Goal: Obtain resource: Obtain resource

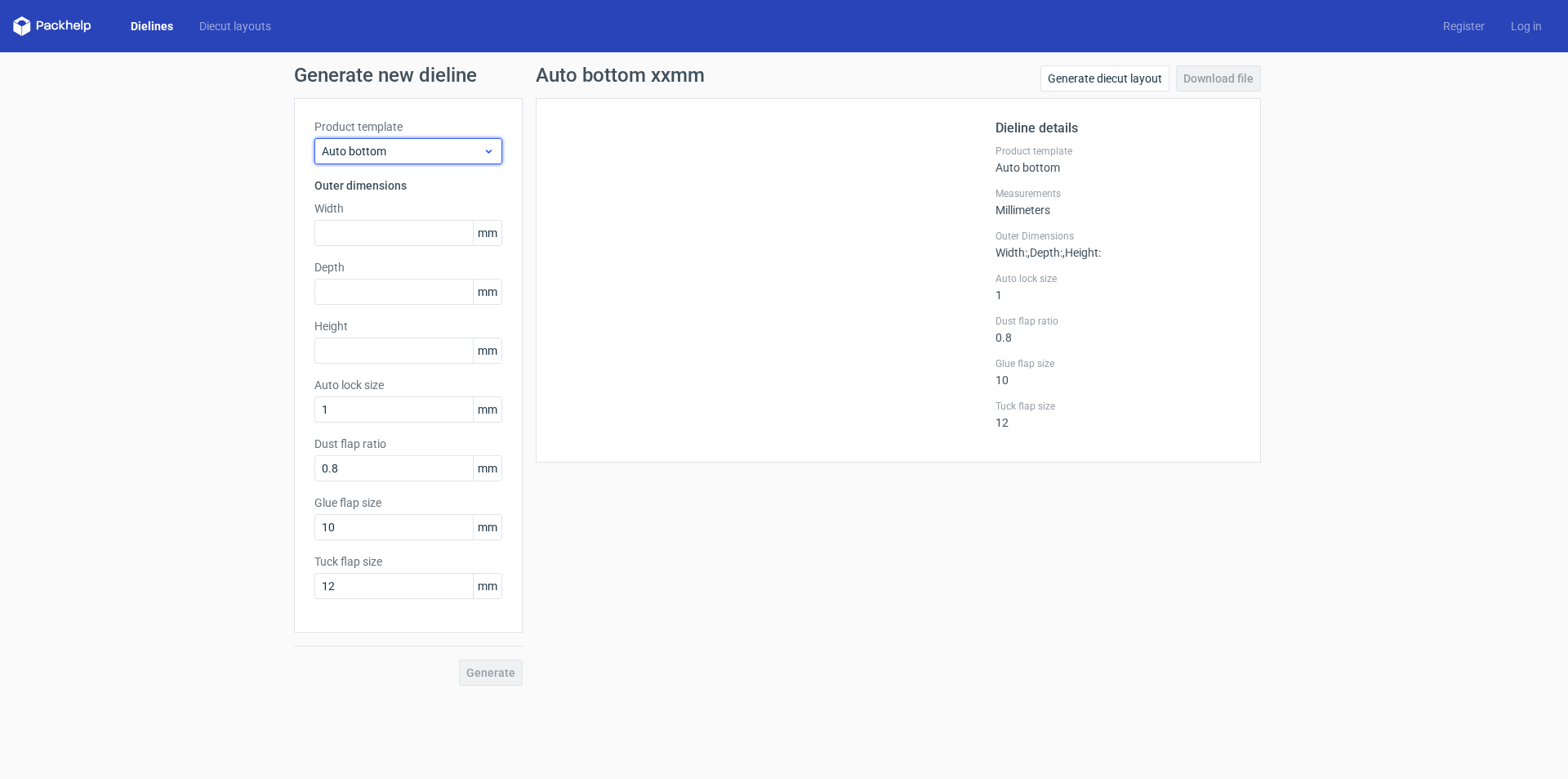
click at [405, 161] on div "Auto bottom" at bounding box center [408, 151] width 188 height 27
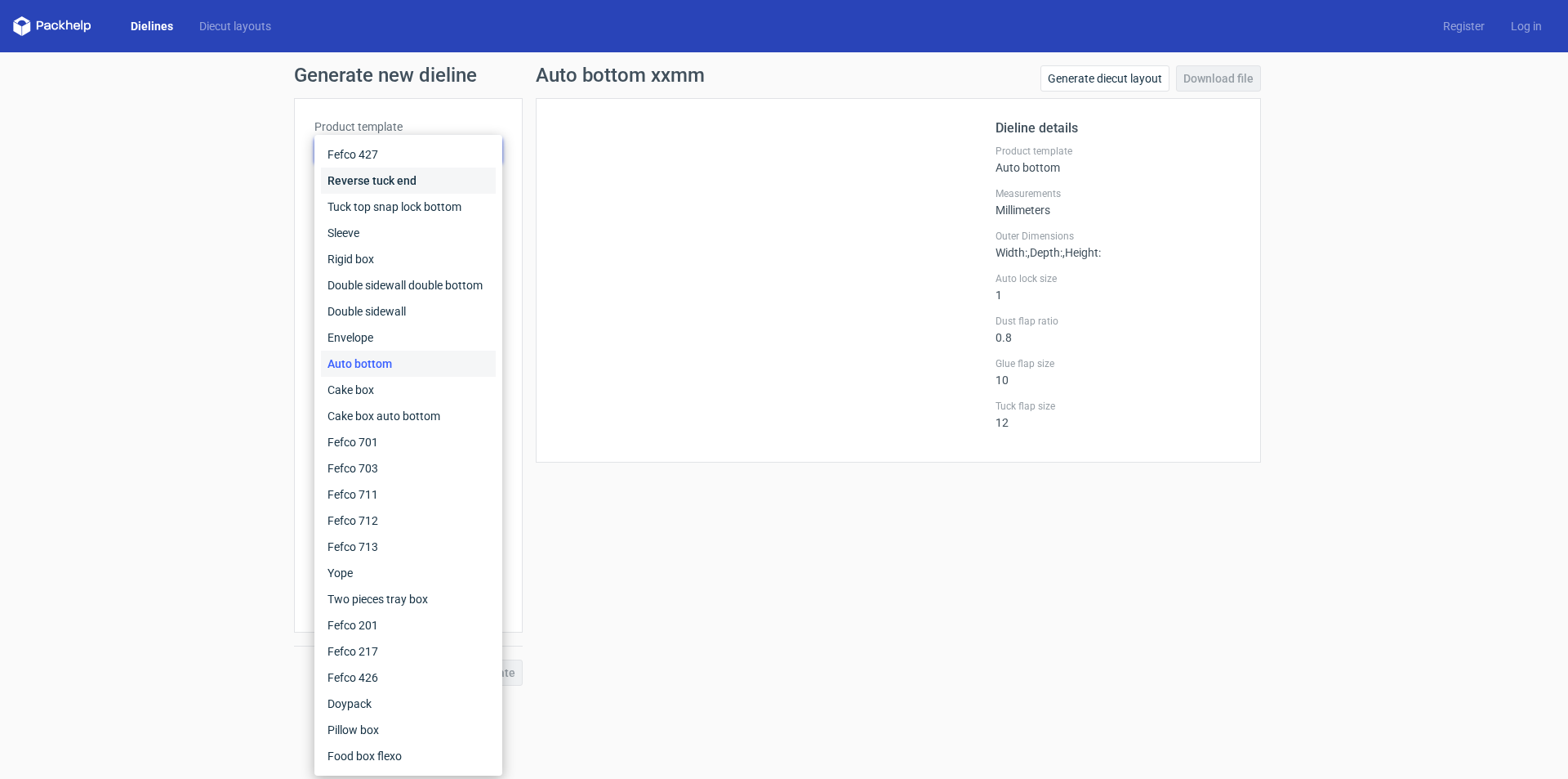
click at [402, 180] on div "Reverse tuck end" at bounding box center [408, 180] width 175 height 27
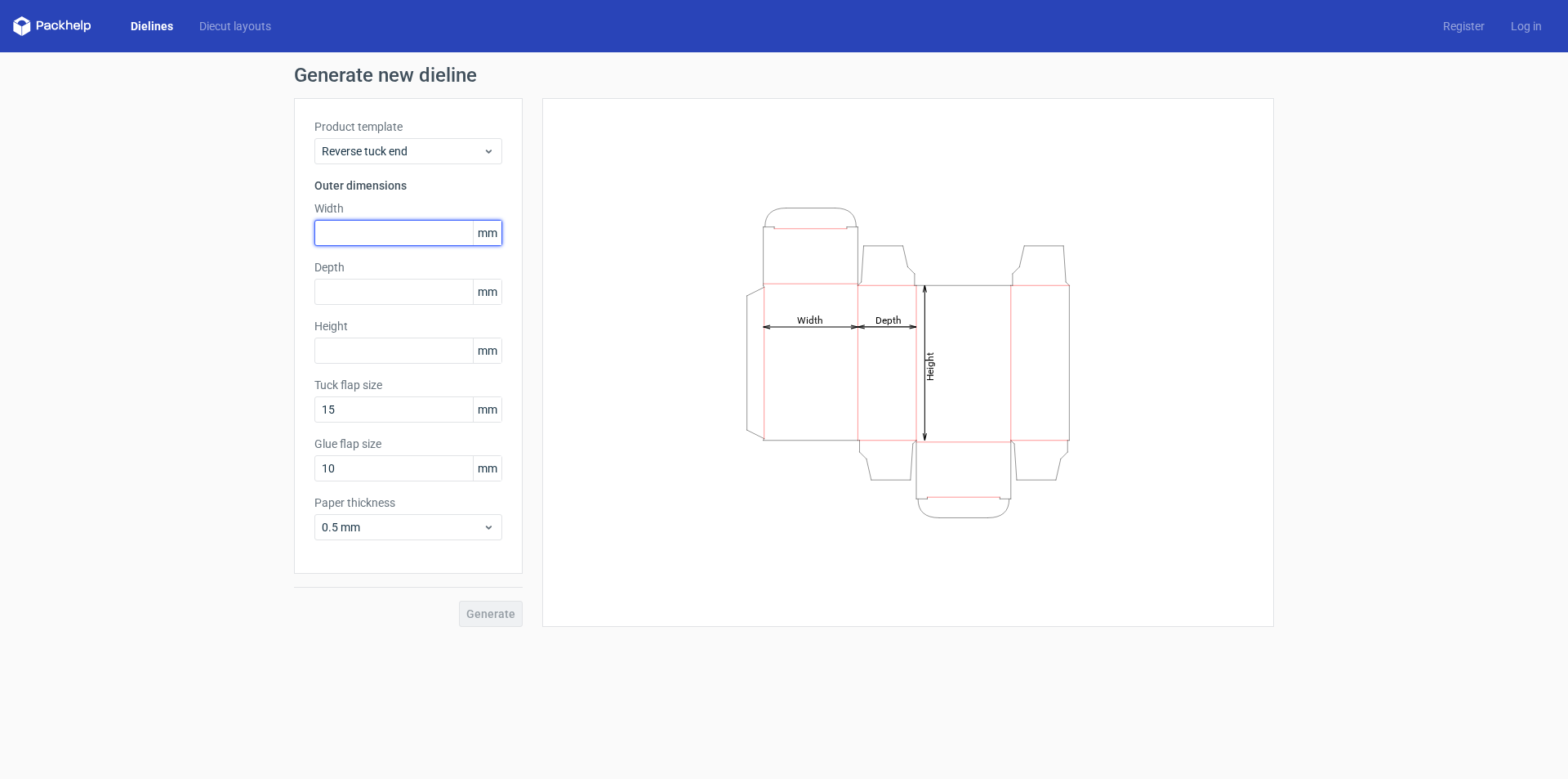
click at [382, 235] on input "text" at bounding box center [408, 232] width 188 height 27
type input "6"
type input "65"
click at [376, 286] on input "text" at bounding box center [408, 292] width 188 height 27
type input "27"
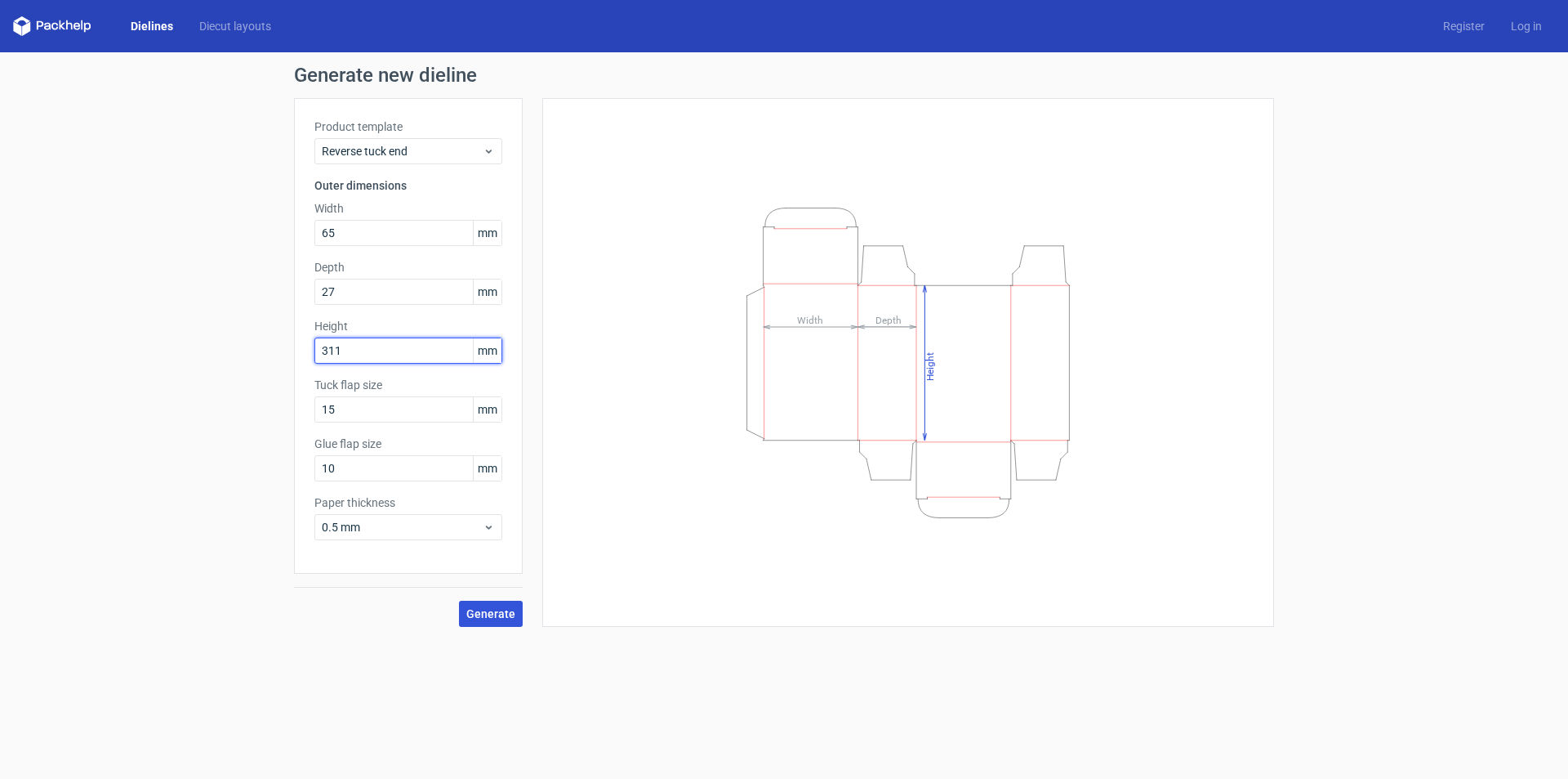
type input "311"
click at [501, 613] on span "Generate" at bounding box center [491, 614] width 49 height 12
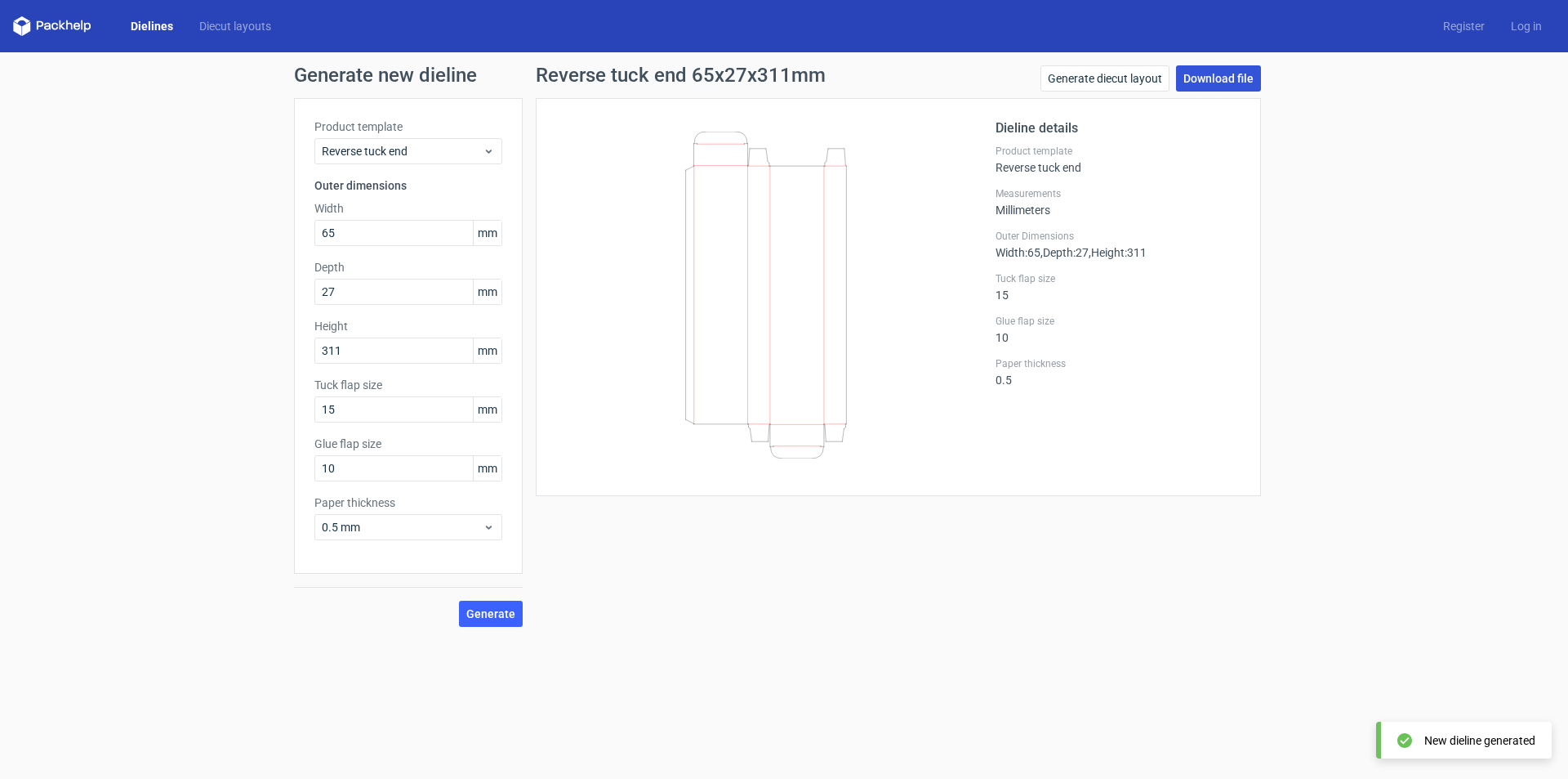
click at [1211, 74] on link "Download file" at bounding box center [1219, 78] width 85 height 27
drag, startPoint x: 328, startPoint y: 234, endPoint x: 259, endPoint y: 241, distance: 69.4
click at [259, 240] on div "Generate new dieline Product template Reverse tuck end Outer dimensions Width 6…" at bounding box center [784, 346] width 1568 height 587
type input "49"
type input "14"
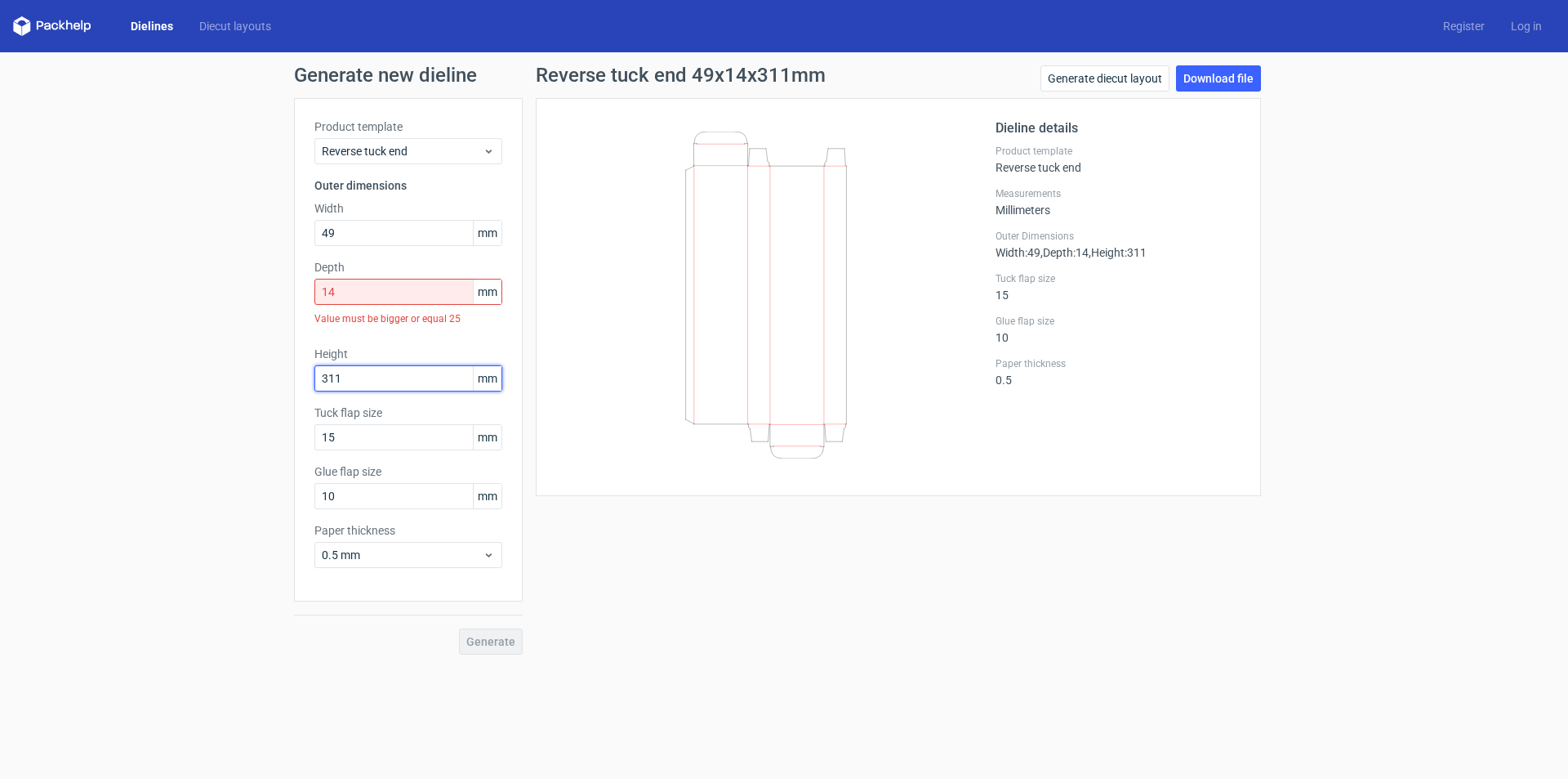
drag, startPoint x: 379, startPoint y: 348, endPoint x: 279, endPoint y: 345, distance: 100.0
click at [279, 345] on div "Generate new dieline Product template Reverse tuck end Outer dimensions Width 4…" at bounding box center [784, 359] width 1568 height 616
type input "246"
click at [483, 648] on div "Generate" at bounding box center [408, 628] width 228 height 53
click at [354, 276] on div "Depth 14 mm Value must be bigger or equal 25" at bounding box center [408, 295] width 188 height 74
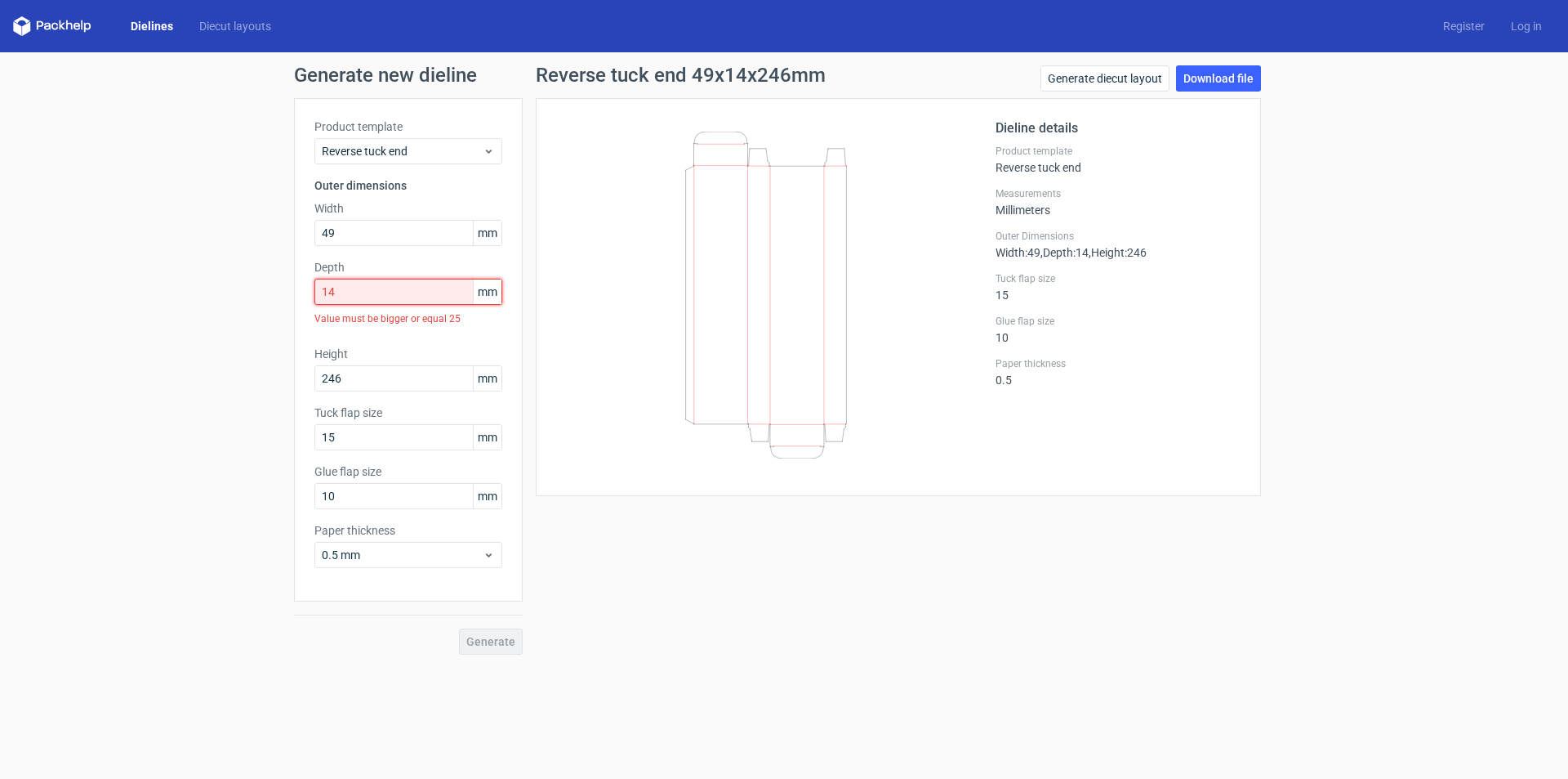
click at [376, 290] on input "14" at bounding box center [408, 292] width 188 height 27
drag, startPoint x: 376, startPoint y: 291, endPoint x: 234, endPoint y: 294, distance: 142.0
click at [234, 294] on div "Generate new dieline Product template Reverse tuck end Outer dimensions Width 4…" at bounding box center [784, 359] width 1568 height 616
type input "5"
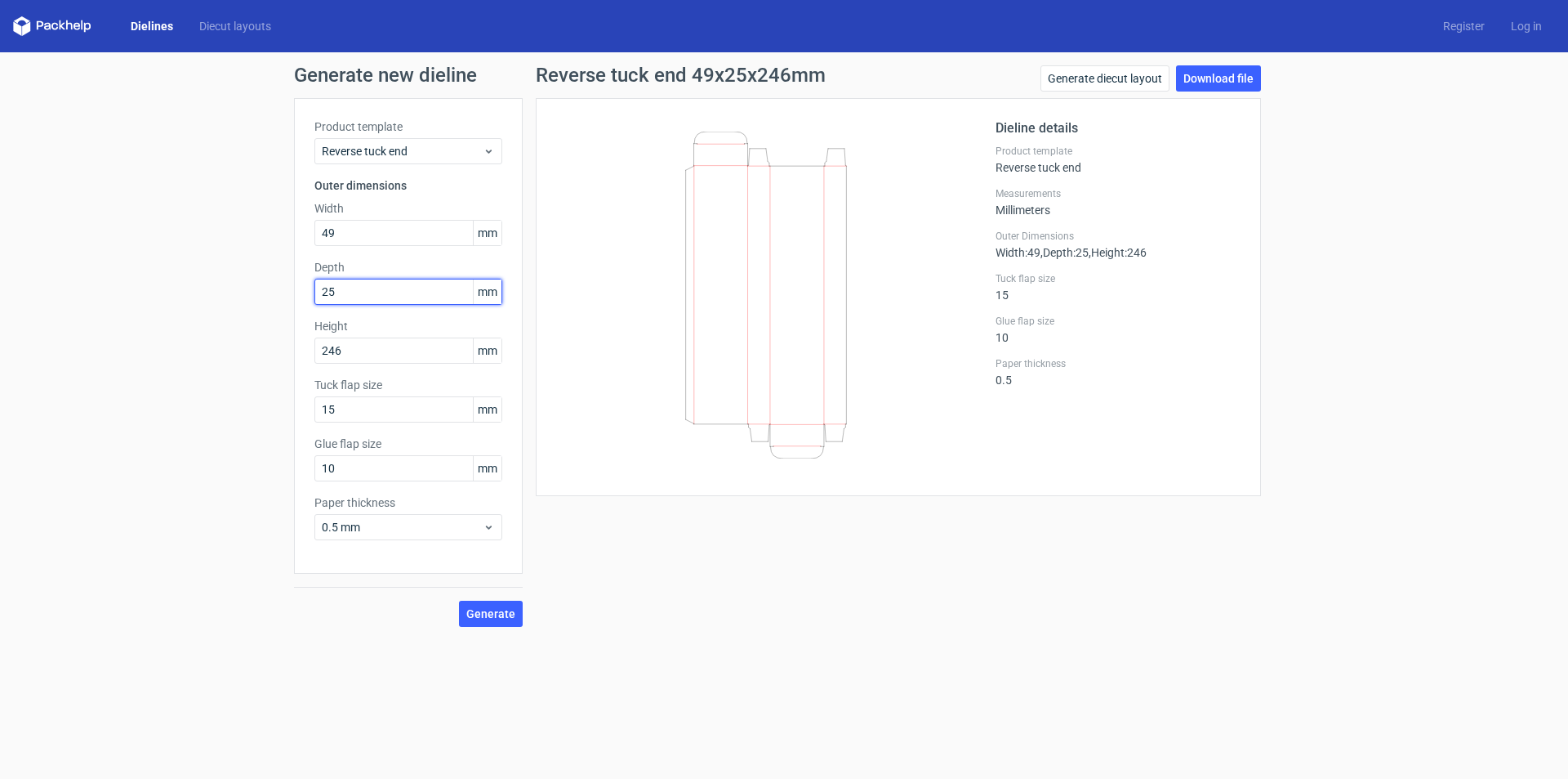
type input "25"
click at [459, 601] on button "Generate" at bounding box center [490, 614] width 64 height 27
click at [1227, 70] on link "Download file" at bounding box center [1219, 78] width 85 height 27
drag, startPoint x: 357, startPoint y: 232, endPoint x: 260, endPoint y: 232, distance: 97.0
click at [260, 232] on div "Generate new dieline Product template Reverse tuck end Outer dimensions Width 4…" at bounding box center [784, 346] width 1568 height 587
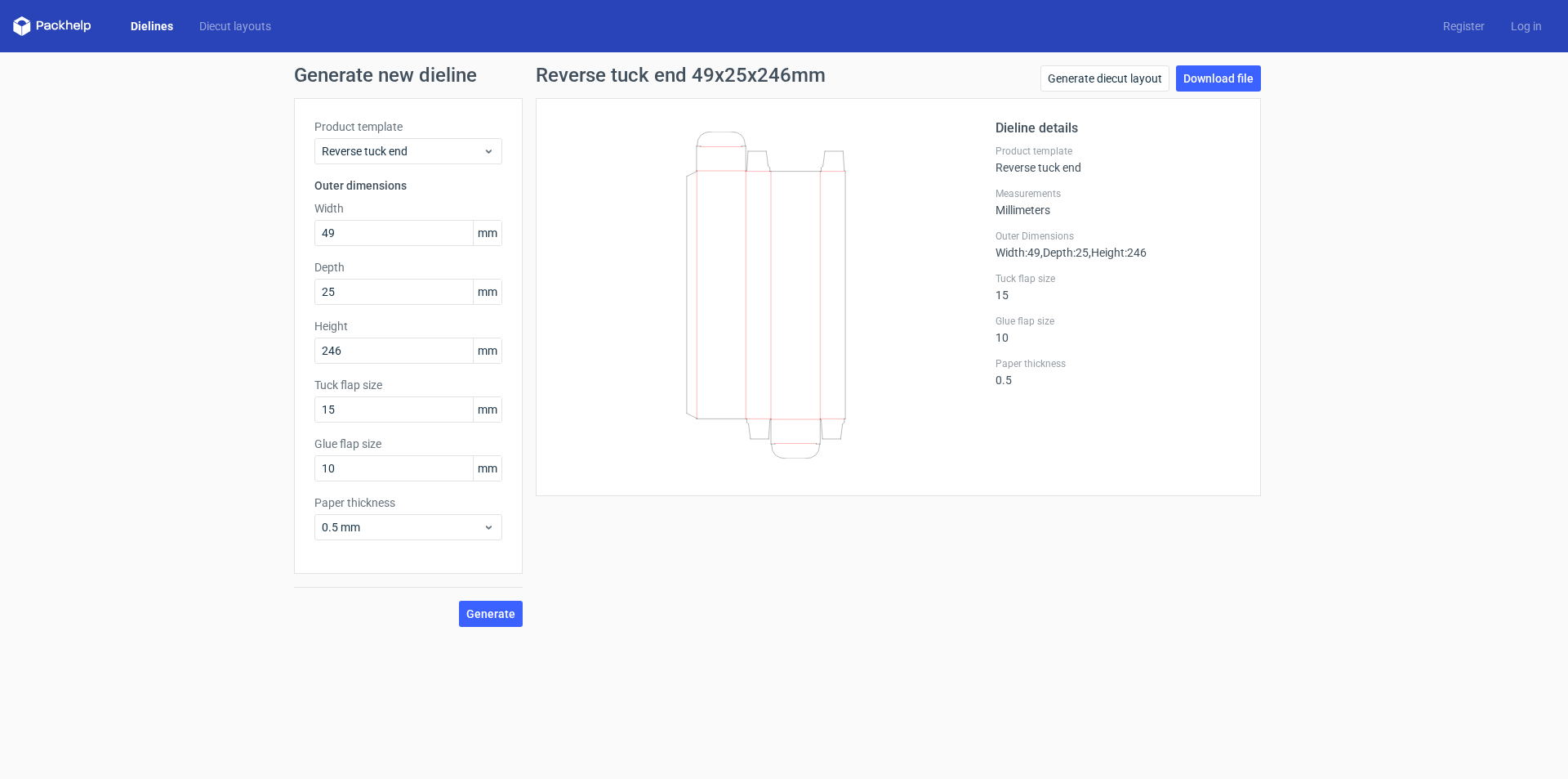
click at [340, 170] on div "Product template Reverse tuck end Outer dimensions Width 49 mm Depth 25 mm Heig…" at bounding box center [408, 336] width 228 height 476
click at [342, 151] on span "Reverse tuck end" at bounding box center [402, 151] width 160 height 17
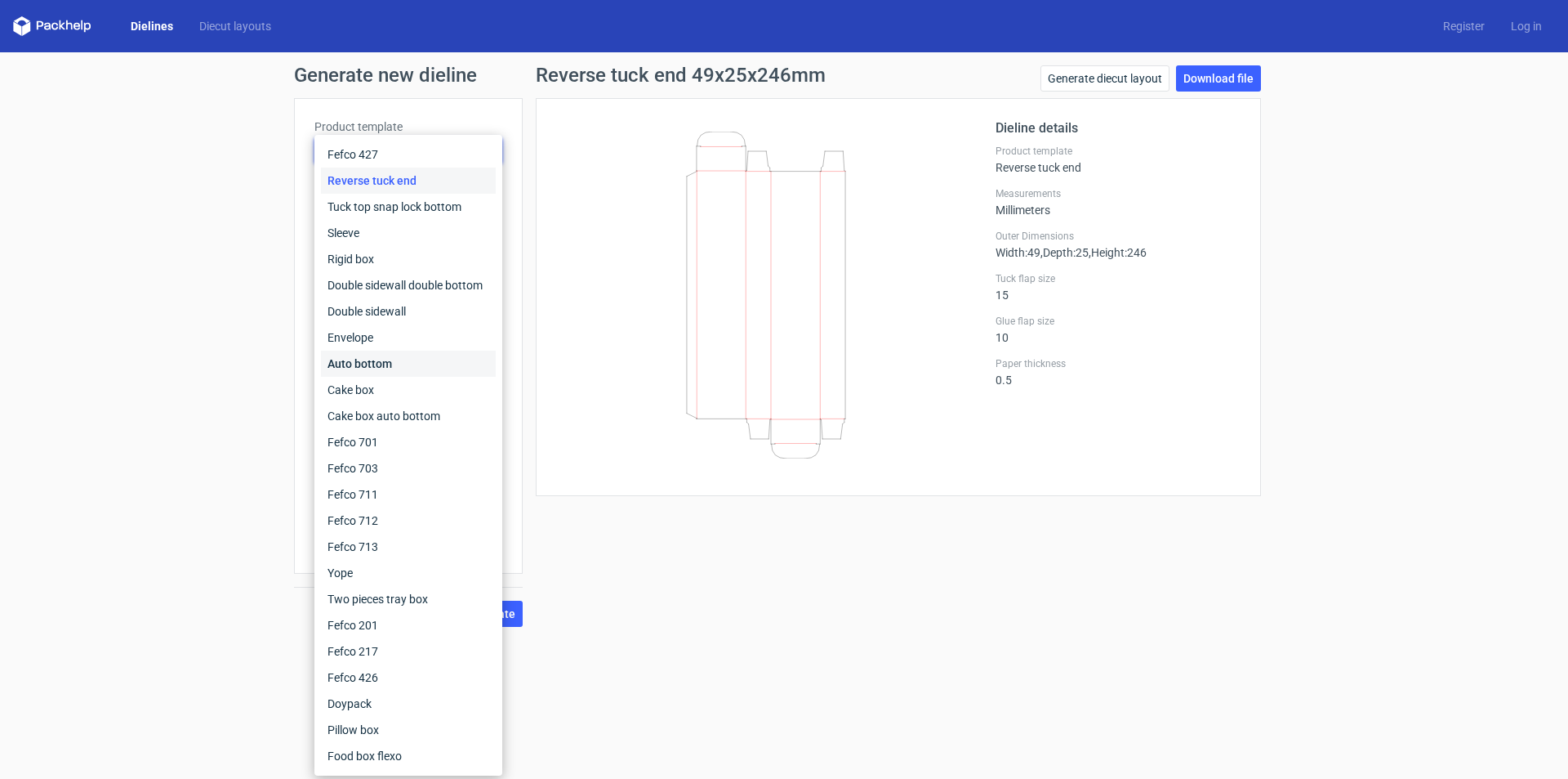
click at [357, 367] on div "Auto bottom" at bounding box center [408, 363] width 175 height 27
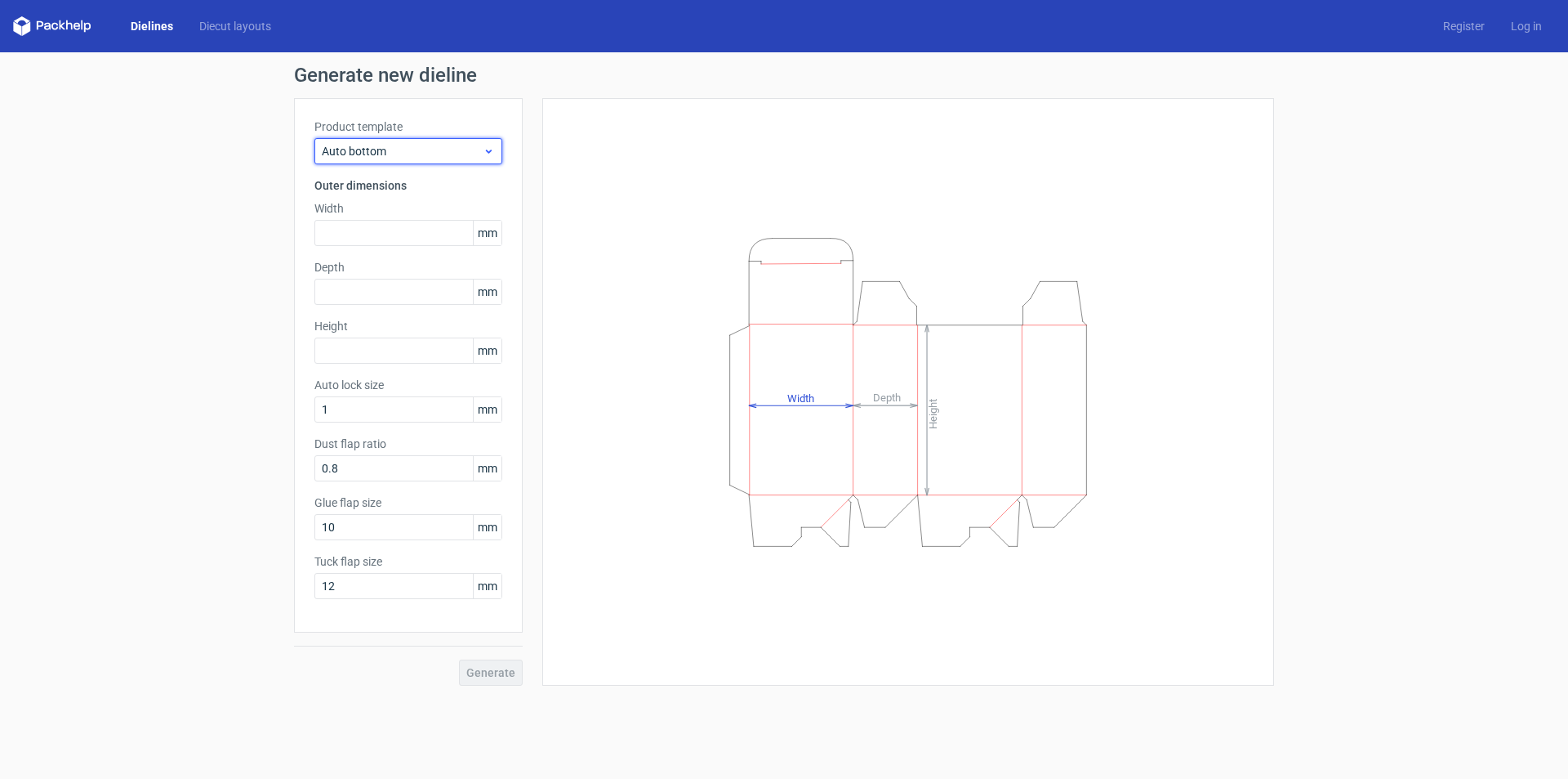
click at [373, 156] on span "Auto bottom" at bounding box center [402, 151] width 160 height 17
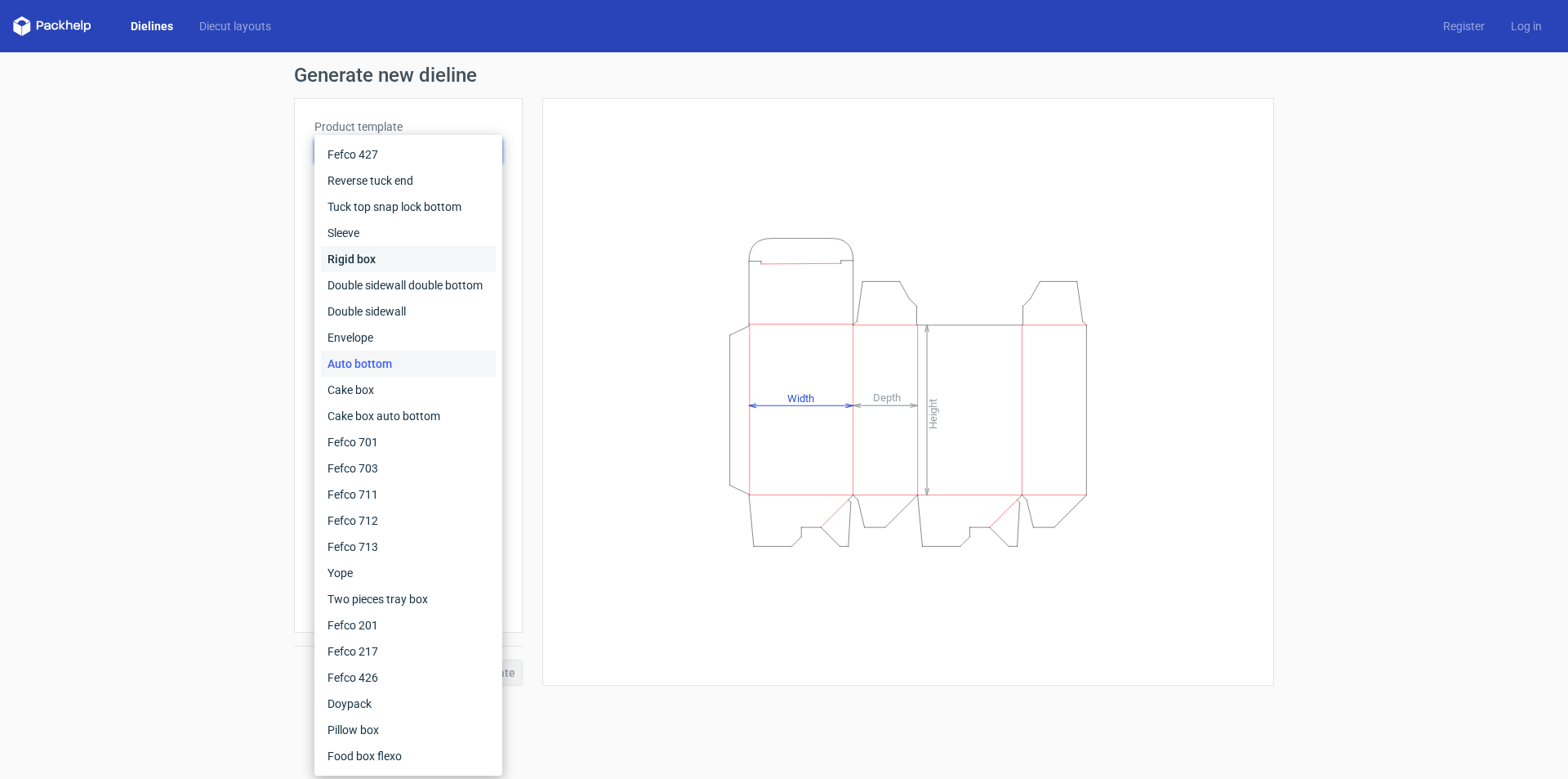
click at [350, 267] on div "Rigid box" at bounding box center [408, 259] width 175 height 27
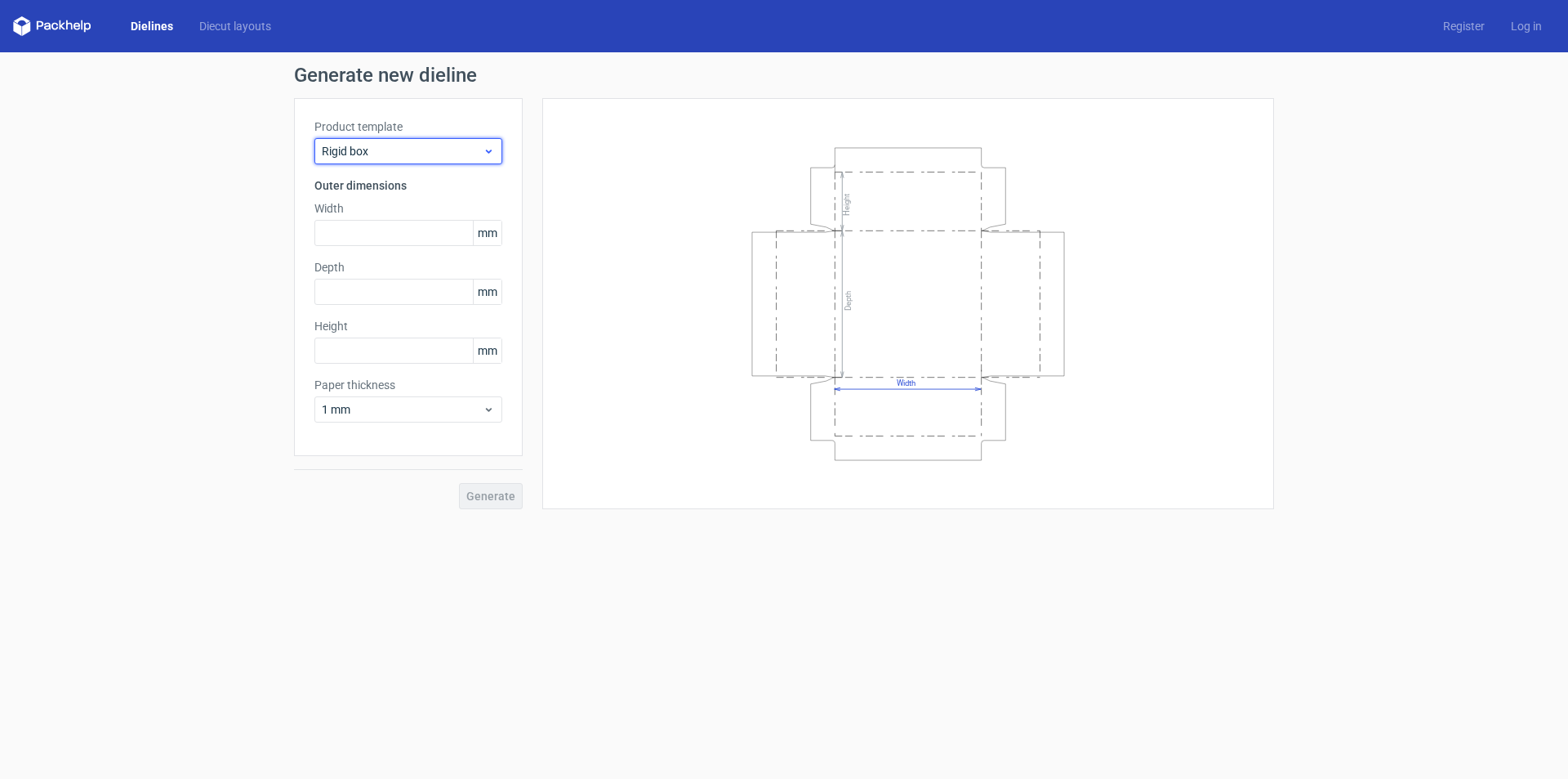
click at [375, 150] on span "Rigid box" at bounding box center [402, 151] width 160 height 17
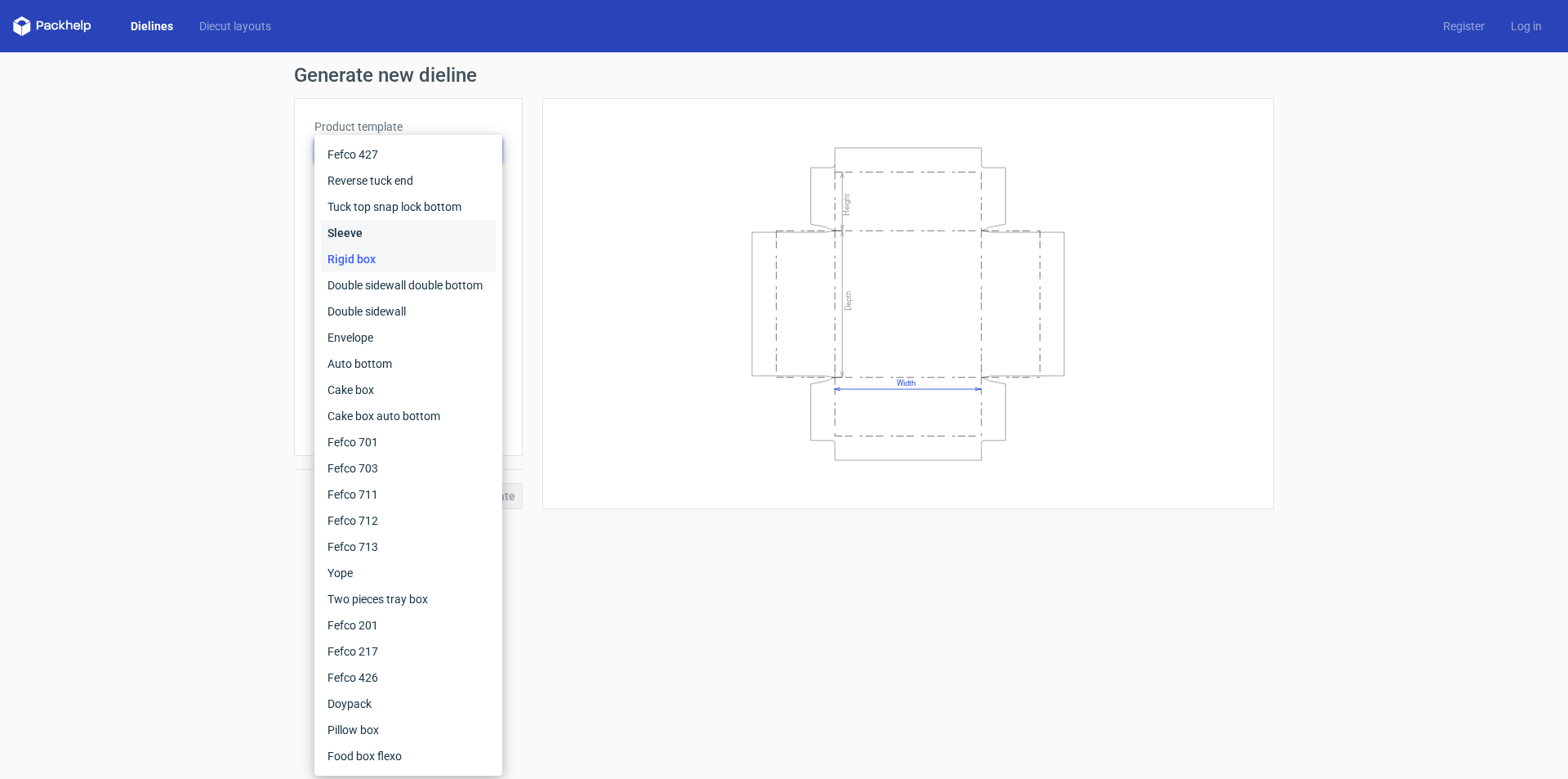
click at [353, 227] on div "Sleeve" at bounding box center [408, 232] width 175 height 27
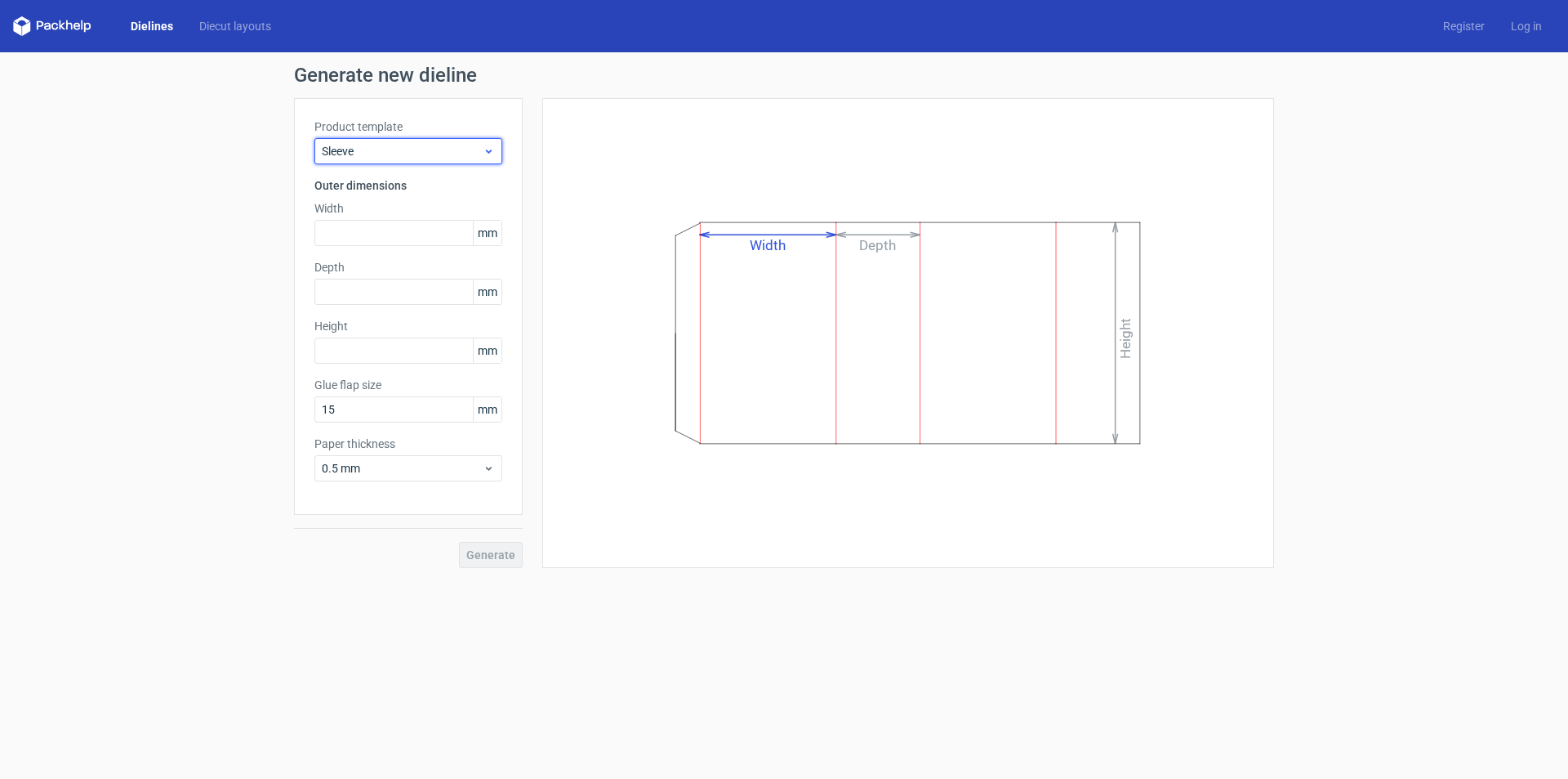
click at [364, 156] on span "Sleeve" at bounding box center [402, 151] width 160 height 17
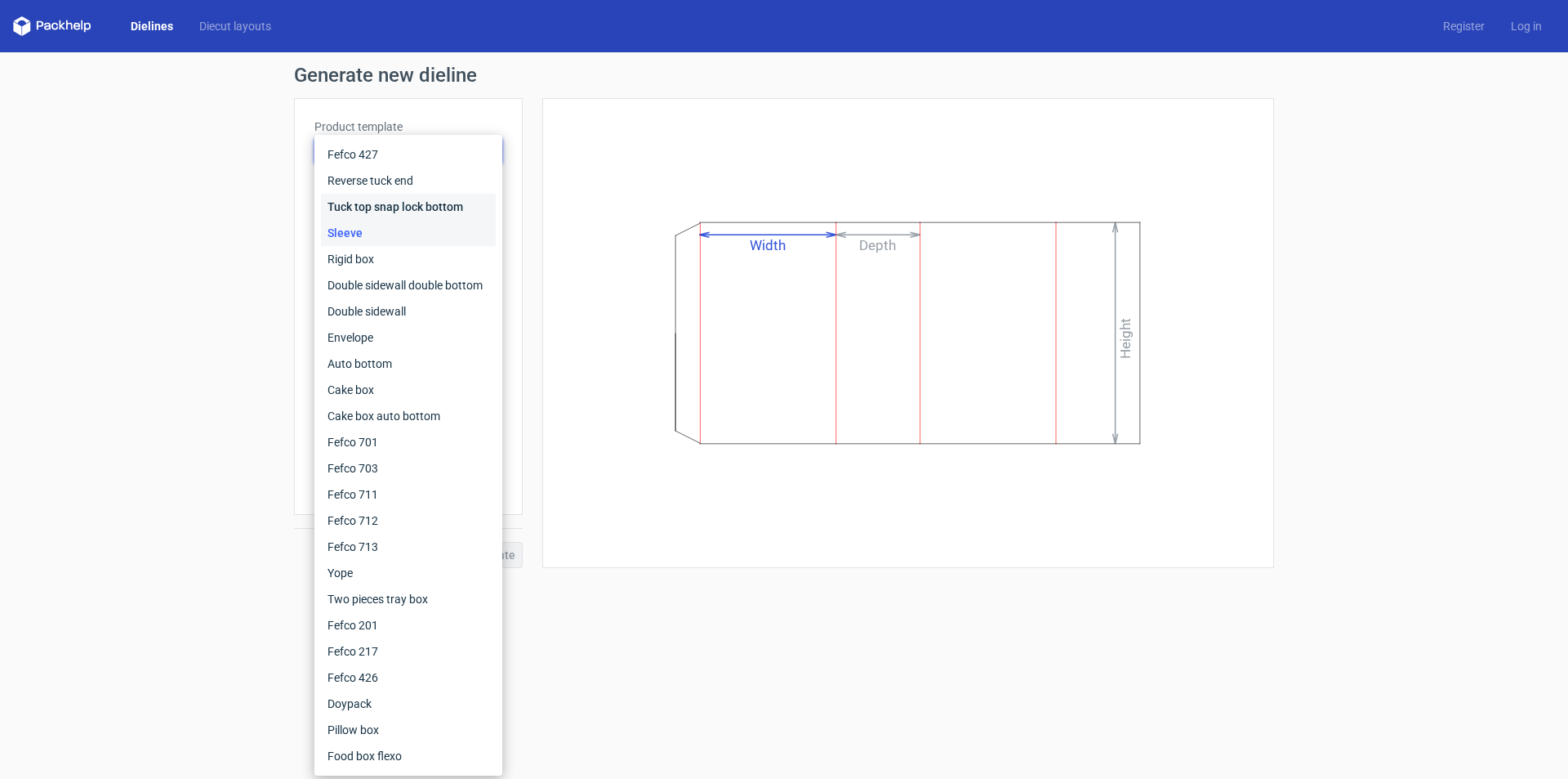
click at [365, 202] on div "Tuck top snap lock bottom" at bounding box center [408, 207] width 175 height 27
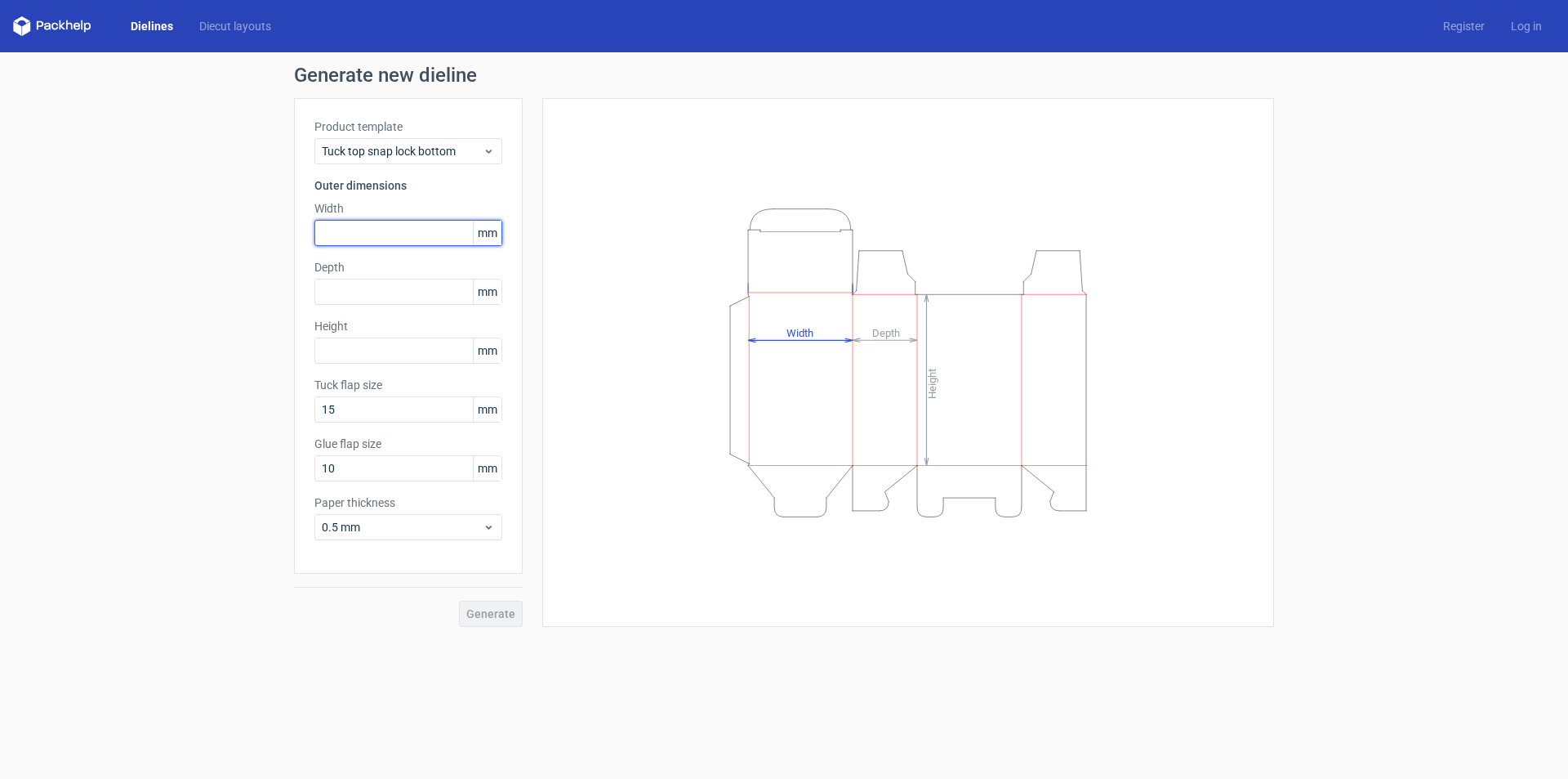
click at [351, 227] on input "text" at bounding box center [408, 232] width 188 height 27
type input "156"
click at [416, 288] on input "text" at bounding box center [408, 292] width 188 height 27
type input "64"
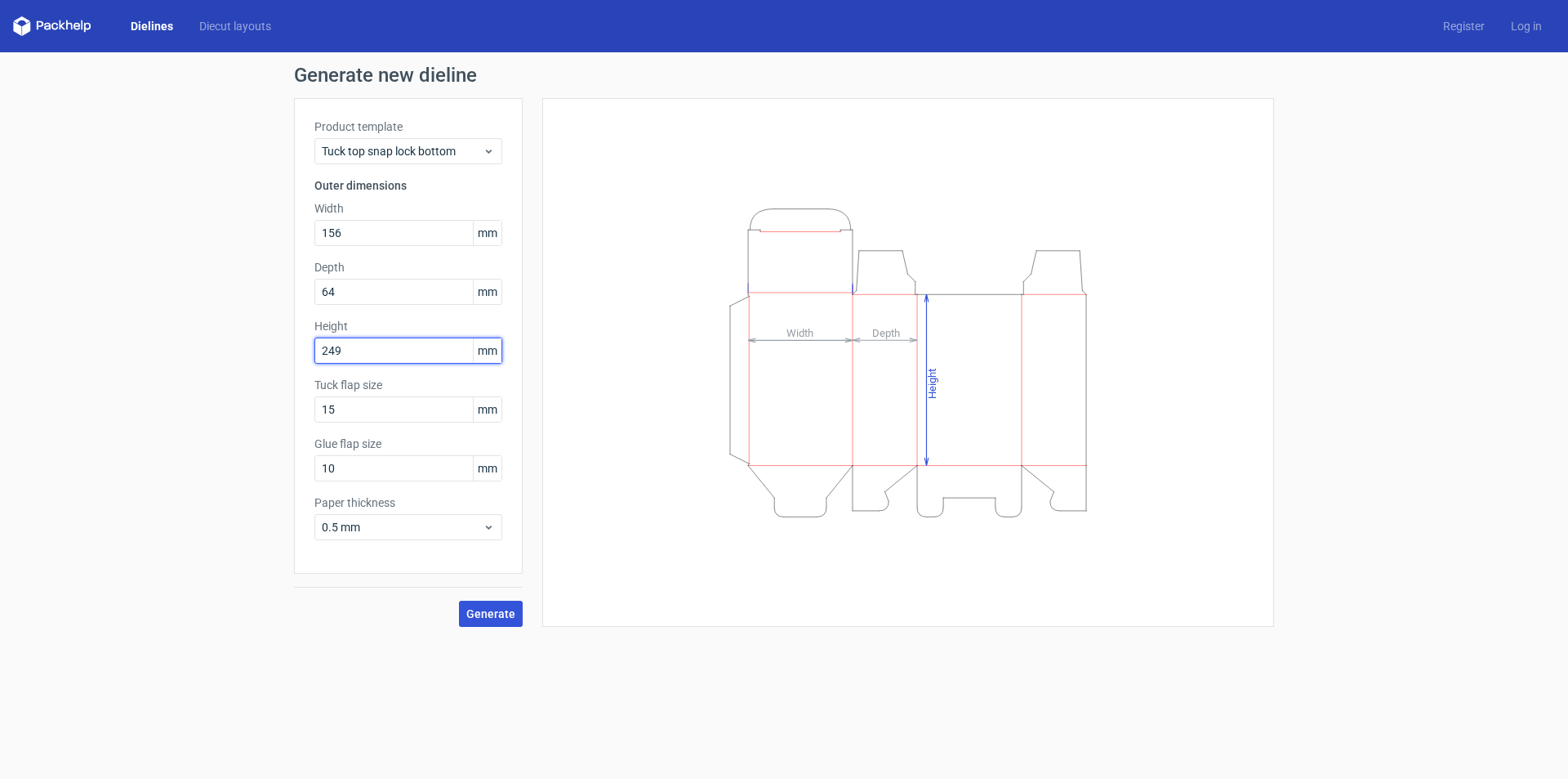
type input "249"
click at [491, 625] on button "Generate" at bounding box center [490, 614] width 64 height 27
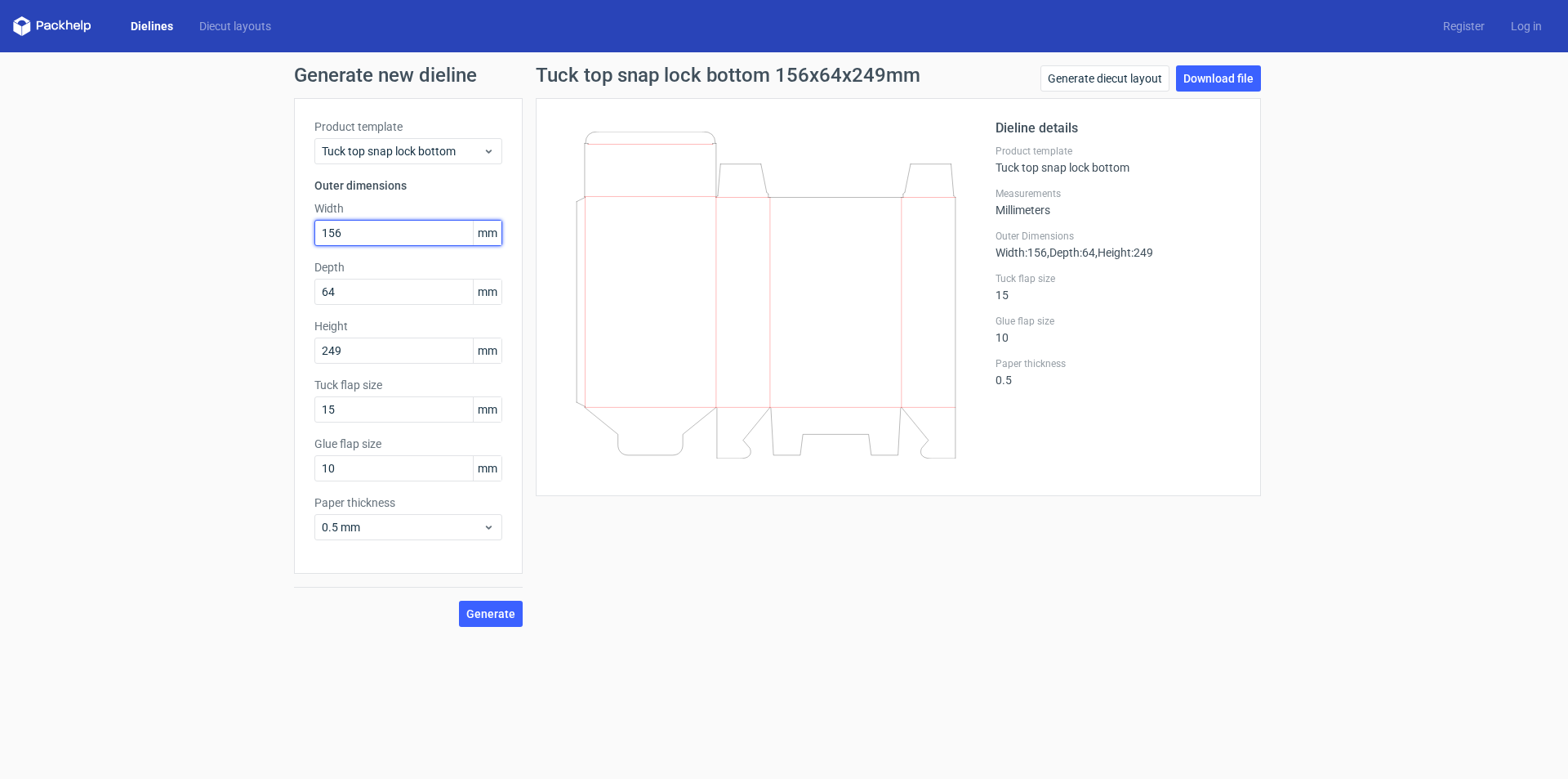
drag, startPoint x: 371, startPoint y: 230, endPoint x: 237, endPoint y: 227, distance: 134.0
click at [237, 227] on div "Generate new dieline Product template Tuck top snap lock bottom Outer dimension…" at bounding box center [784, 346] width 1568 height 587
type input "151"
click at [489, 620] on button "Generate" at bounding box center [490, 614] width 64 height 27
click at [492, 619] on span "Generate" at bounding box center [491, 614] width 49 height 12
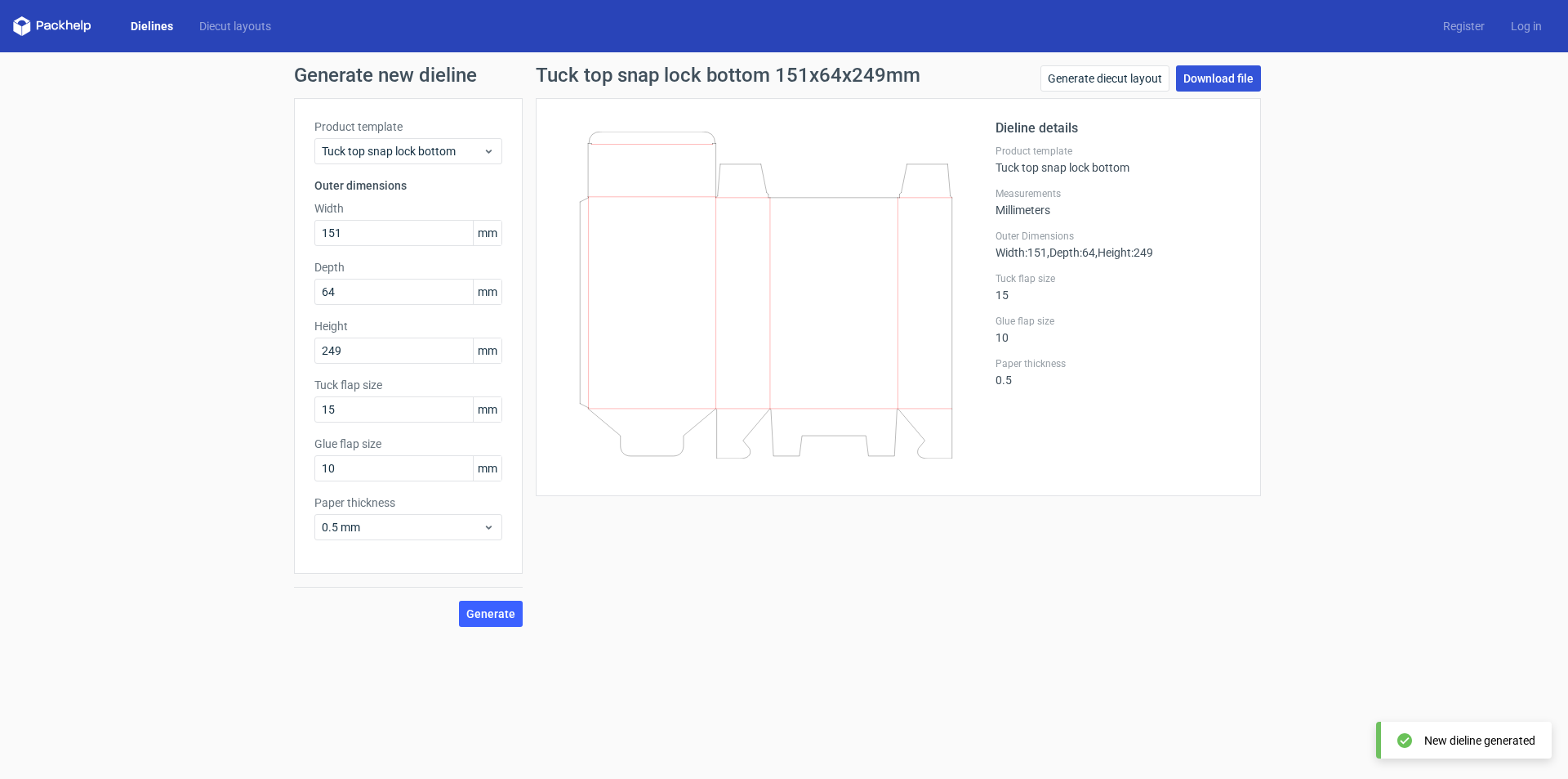
click at [1211, 74] on link "Download file" at bounding box center [1219, 78] width 85 height 27
